Goal: Task Accomplishment & Management: Use online tool/utility

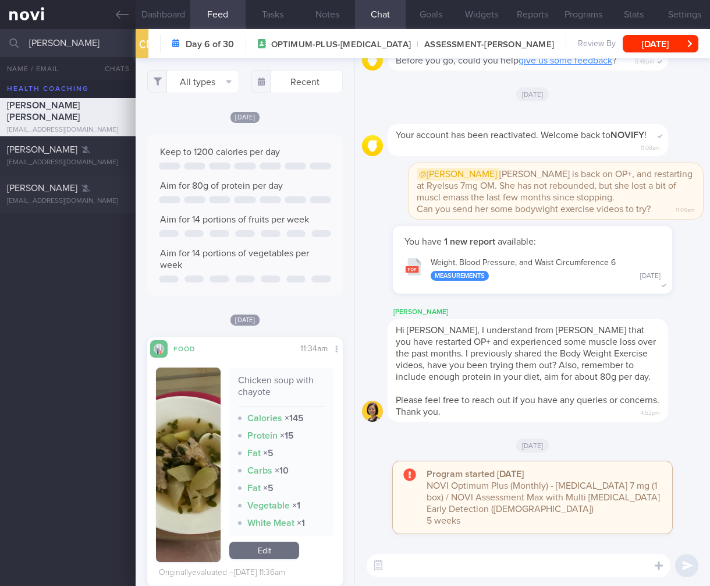
select select "7"
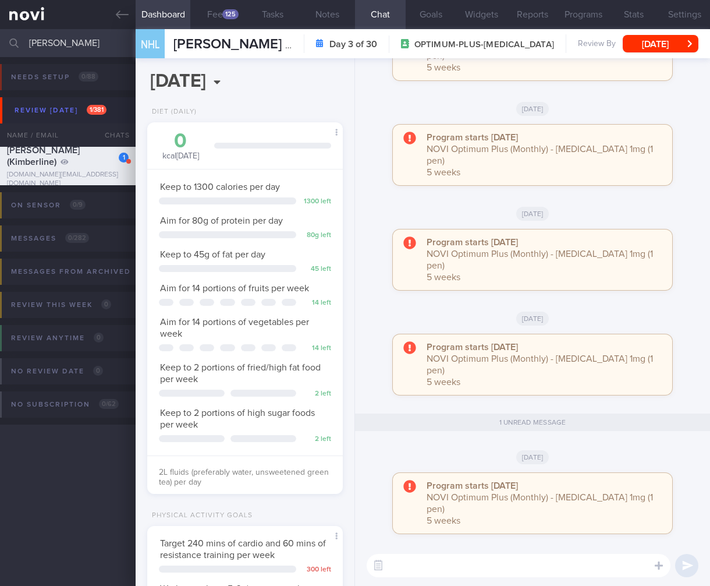
select select "7"
drag, startPoint x: 64, startPoint y: 47, endPoint x: -164, endPoint y: 40, distance: 227.7
click at [0, 40] on html "You are offline! Some functionality will be unavailable Patients New Users Coac…" at bounding box center [355, 293] width 710 height 586
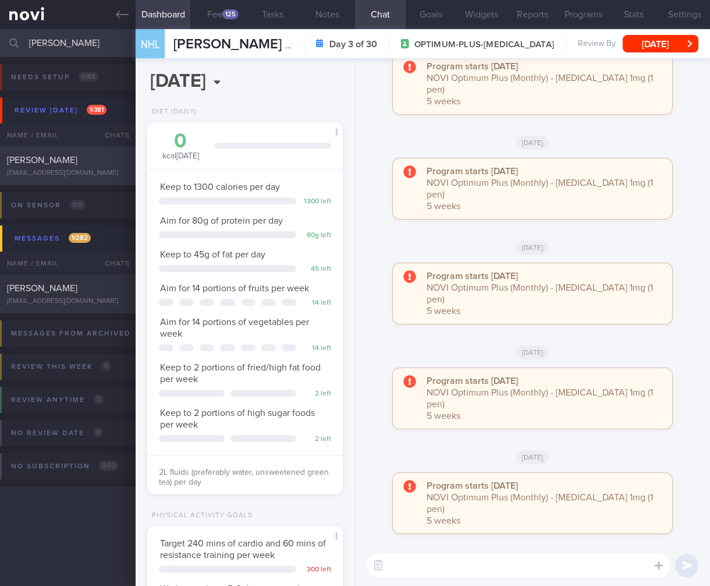
click at [87, 176] on div "etienneliebenbergwz@gmail.com" at bounding box center [68, 173] width 122 height 9
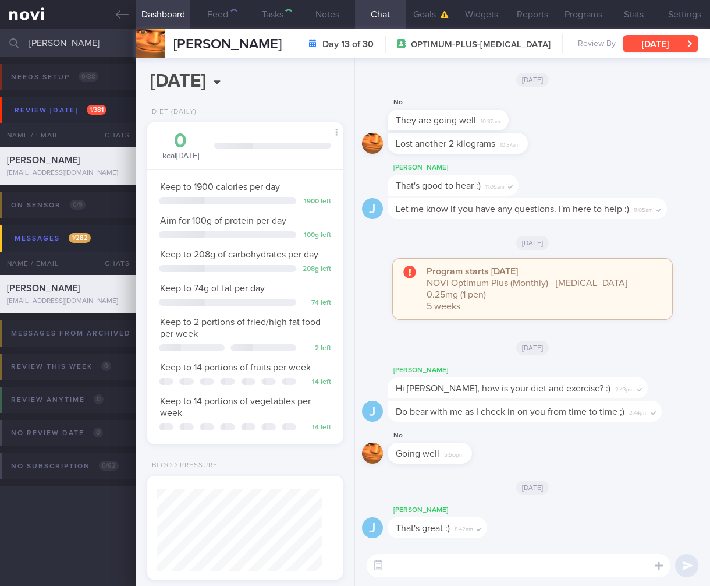
click at [679, 48] on button "Wed, 13 Aug" at bounding box center [661, 43] width 76 height 17
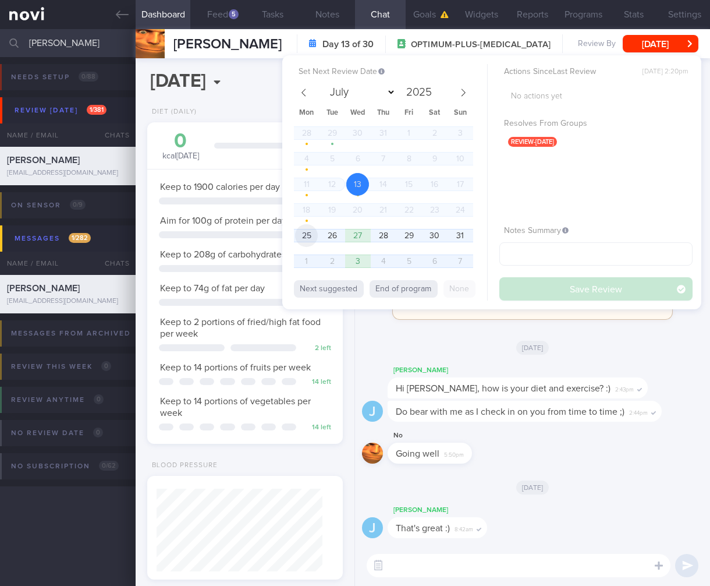
click at [304, 238] on span "25" at bounding box center [306, 235] width 23 height 23
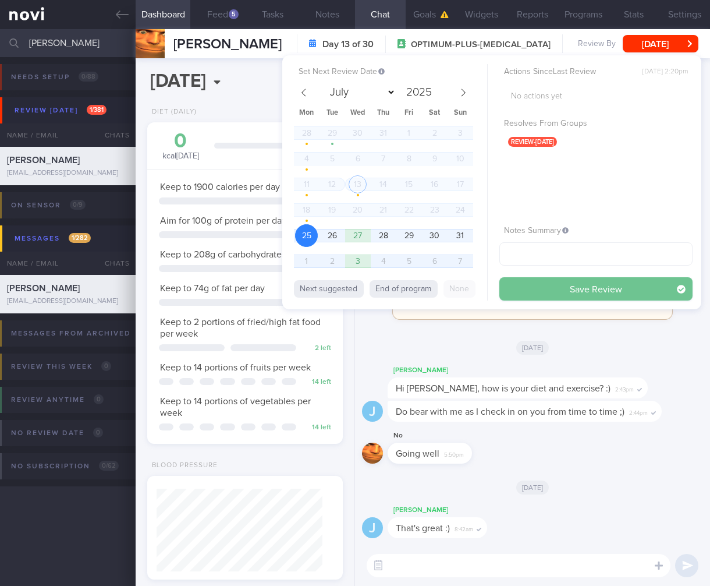
click at [603, 285] on button "Save Review" at bounding box center [595, 288] width 193 height 23
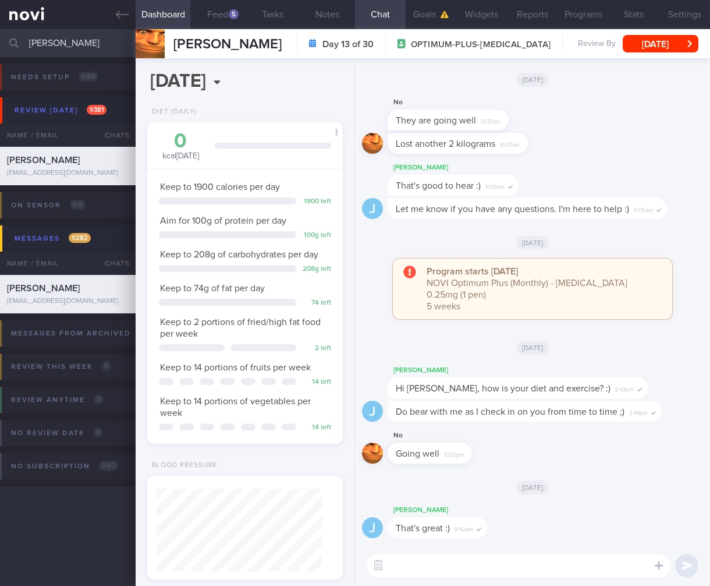
drag, startPoint x: 90, startPoint y: 41, endPoint x: -80, endPoint y: 26, distance: 170.1
click at [0, 26] on html "You are offline! Some functionality will be unavailable Patients New Users Coac…" at bounding box center [355, 293] width 710 height 586
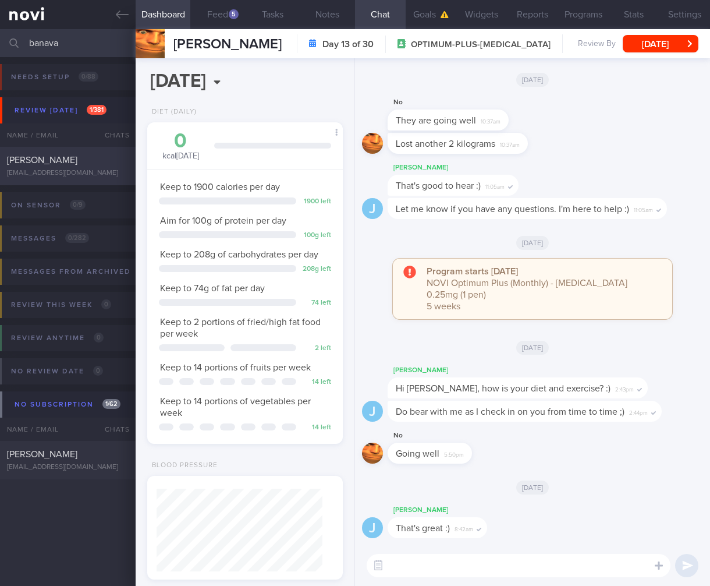
type input "banava"
drag, startPoint x: 76, startPoint y: 177, endPoint x: 675, endPoint y: 46, distance: 613.2
click at [76, 178] on div "pradeepbv@gmail.com" at bounding box center [68, 173] width 122 height 9
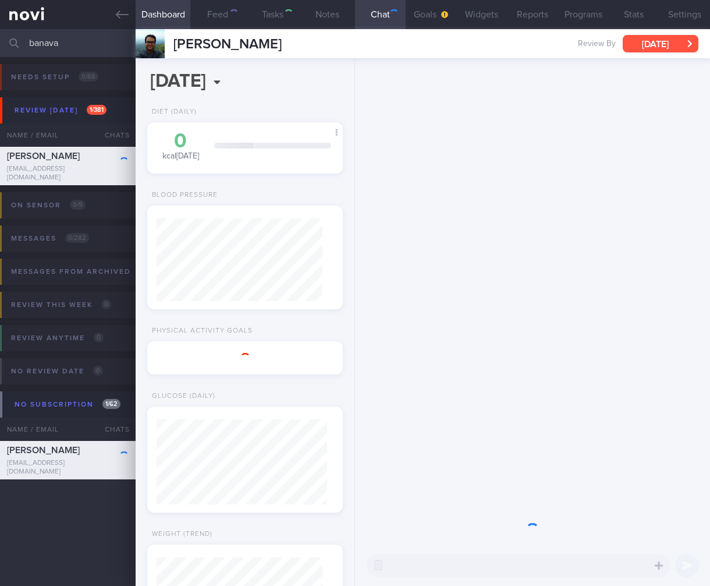
click at [675, 46] on button "Wed, 23 Jul" at bounding box center [661, 43] width 76 height 17
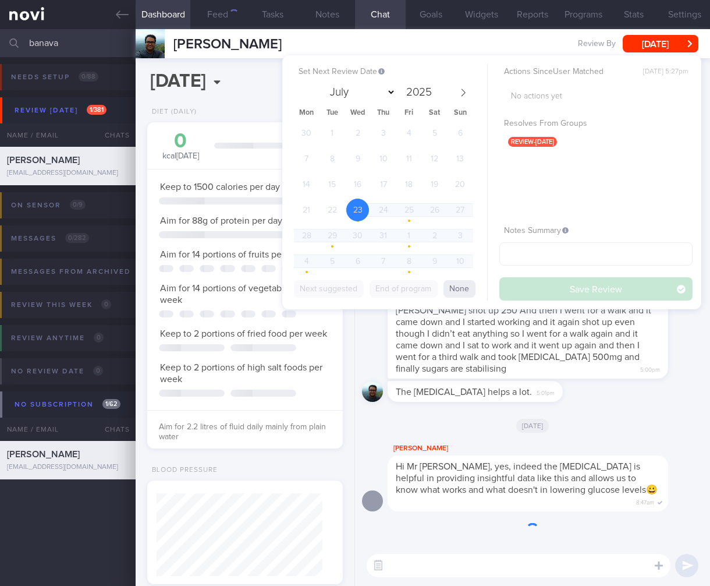
scroll to position [85, 171]
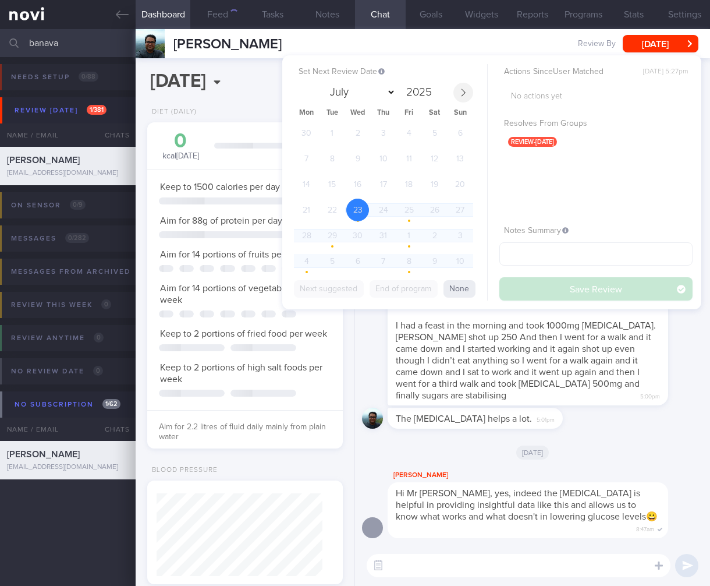
click at [463, 97] on span at bounding box center [463, 93] width 20 height 20
select select "7"
click at [299, 238] on span "25" at bounding box center [306, 235] width 23 height 23
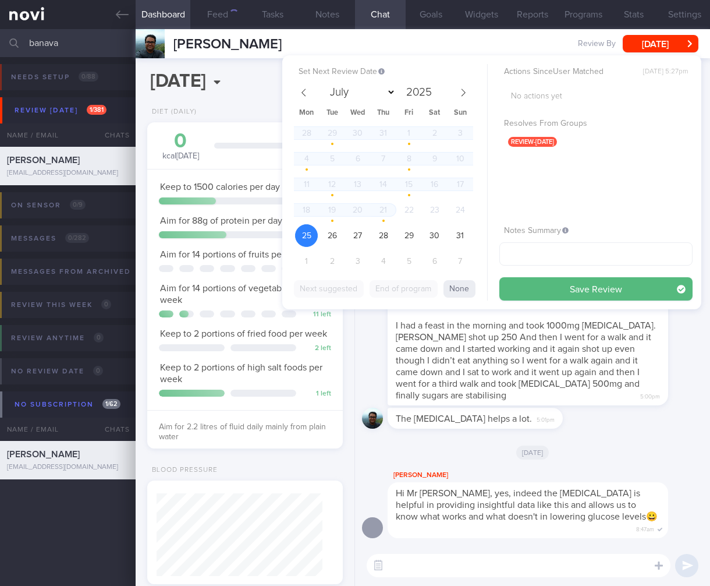
scroll to position [100, 166]
click at [607, 284] on button "Save Review" at bounding box center [595, 288] width 193 height 23
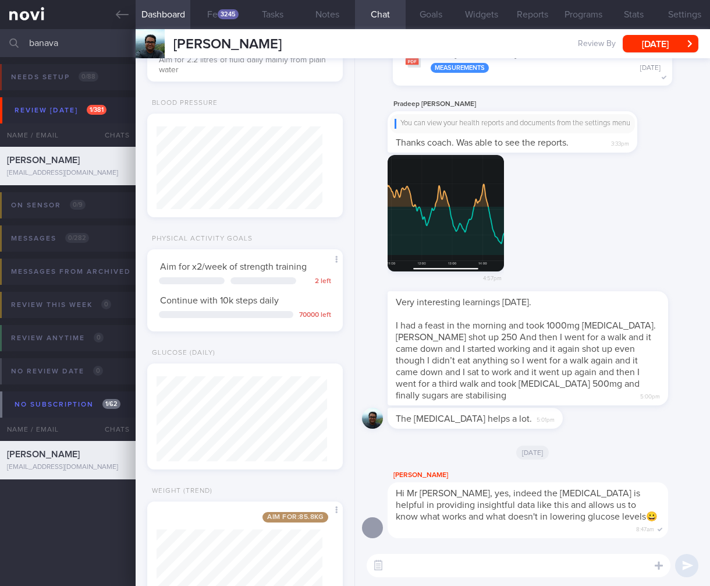
scroll to position [441, 0]
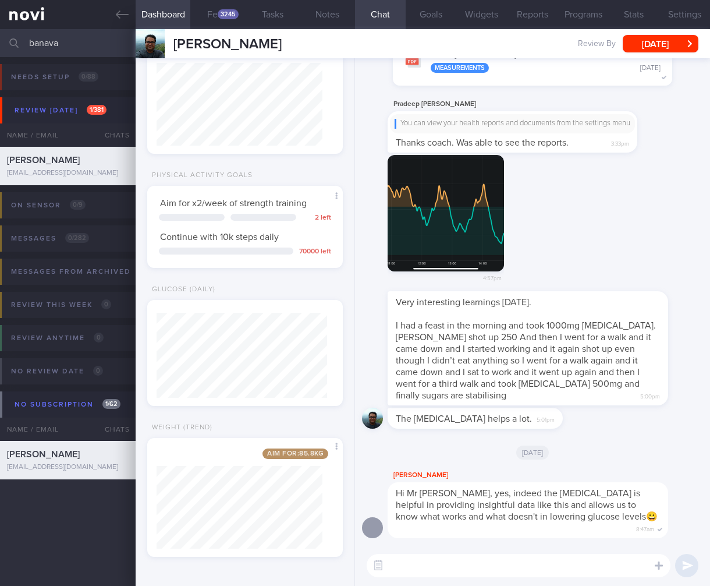
click at [557, 260] on div "4:57pm" at bounding box center [532, 223] width 341 height 137
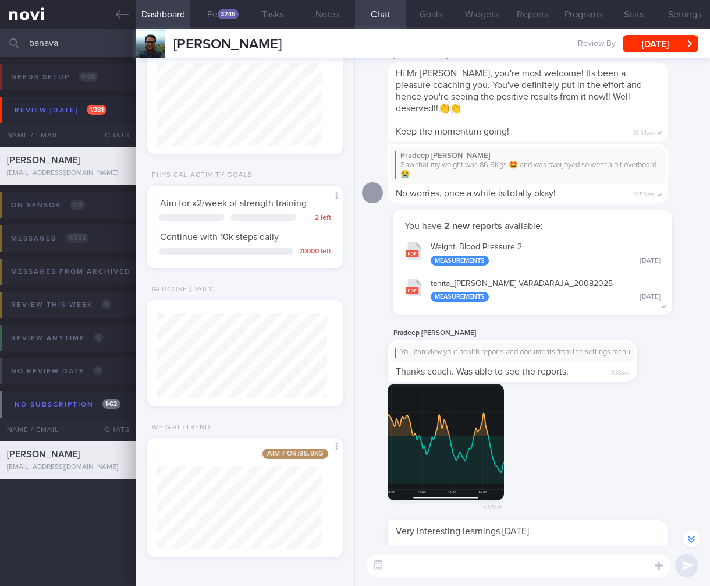
scroll to position [-263, 0]
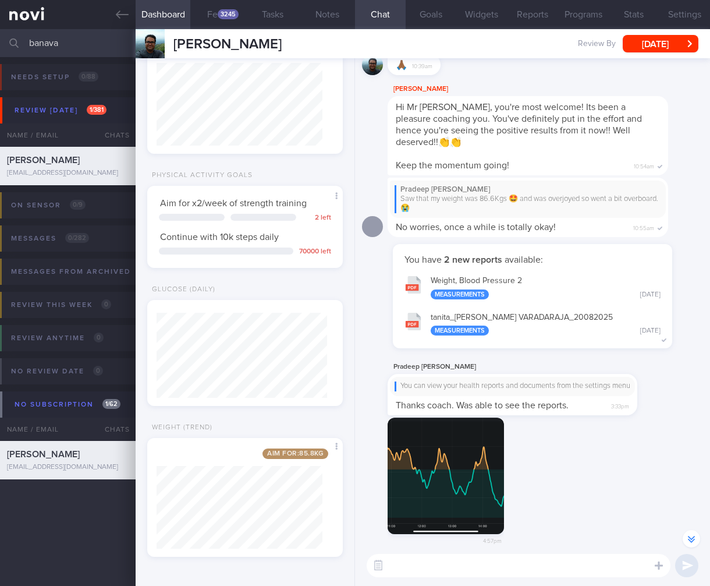
click at [455, 487] on button "button" at bounding box center [446, 475] width 116 height 116
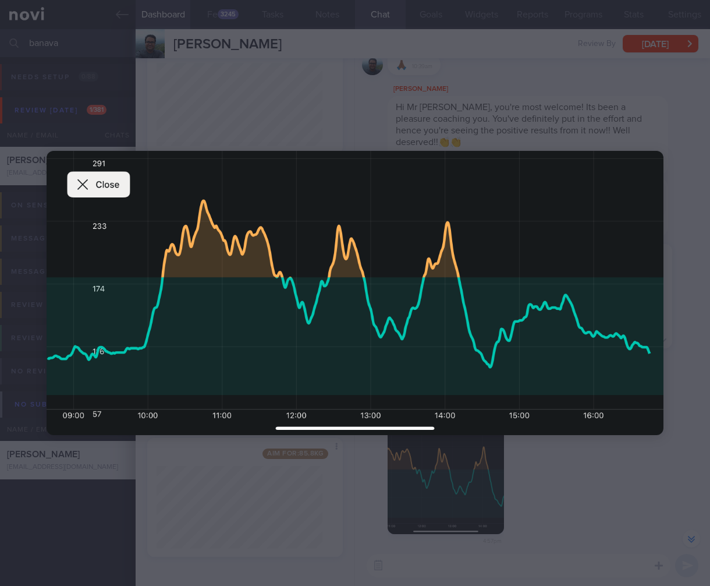
click at [591, 488] on div at bounding box center [355, 293] width 710 height 586
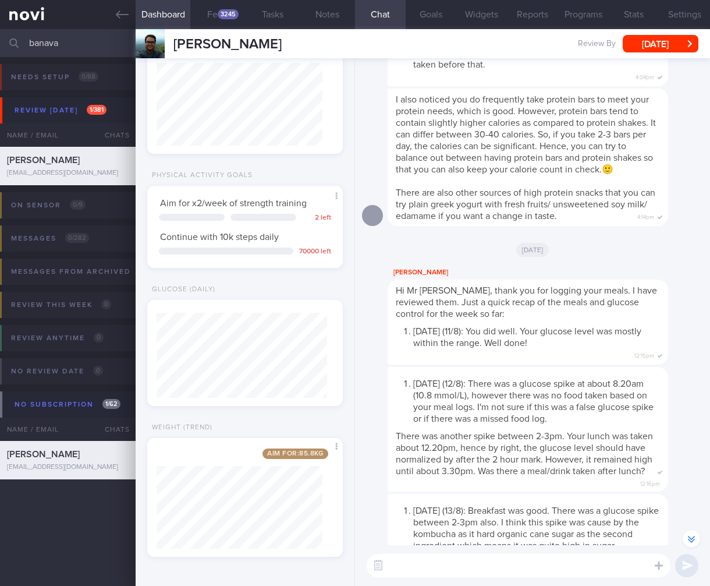
scroll to position [-4690, 0]
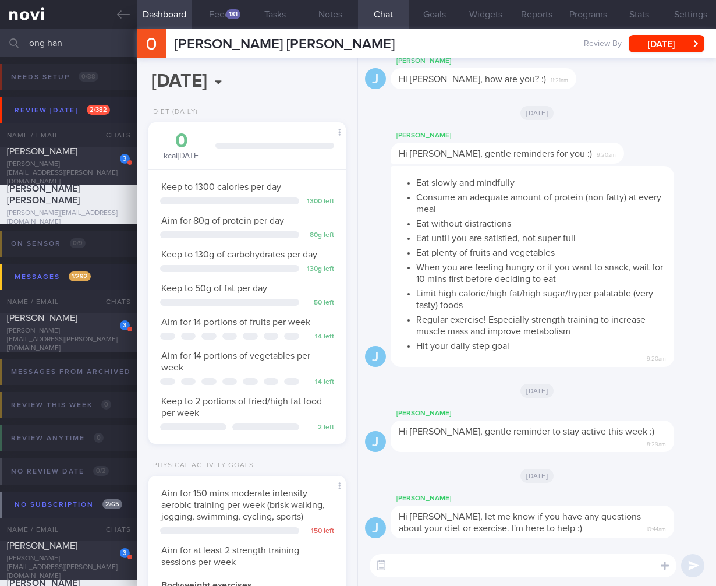
select select "7"
